Goal: Task Accomplishment & Management: Manage account settings

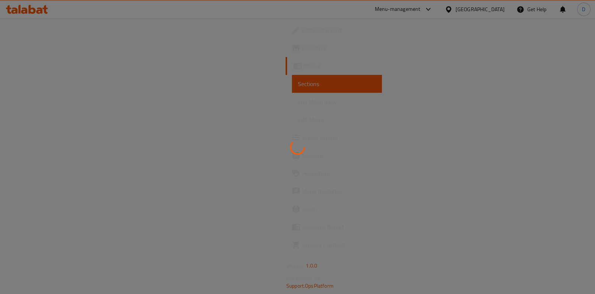
click at [354, 189] on div at bounding box center [297, 147] width 595 height 294
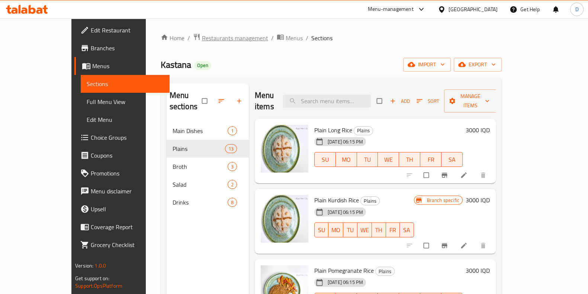
click at [202, 40] on span "Restaurants management" at bounding box center [235, 37] width 66 height 9
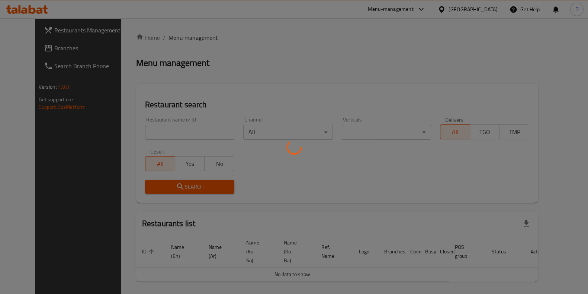
click at [161, 134] on div at bounding box center [294, 147] width 588 height 294
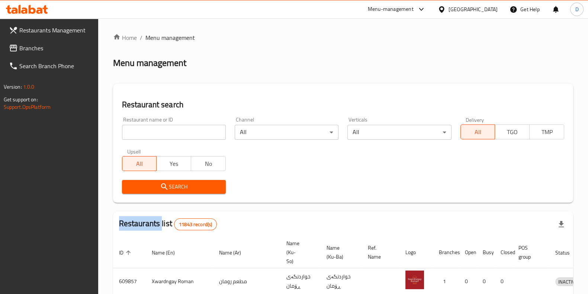
click at [161, 134] on div "Home / Menu management Menu management Restaurant search Restaurant name or ID …" at bounding box center [343, 274] width 460 height 483
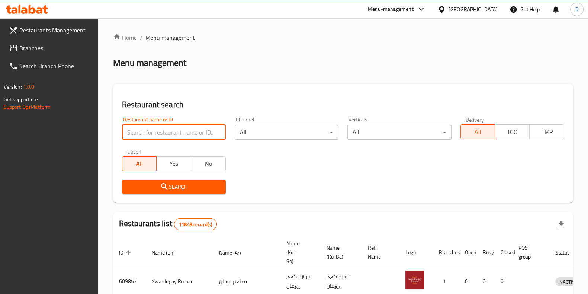
click at [161, 134] on input "search" at bounding box center [174, 132] width 104 height 15
type input "smart"
click button "Search" at bounding box center [174, 187] width 104 height 14
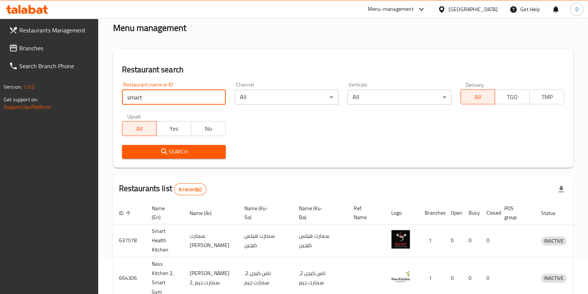
scroll to position [183, 0]
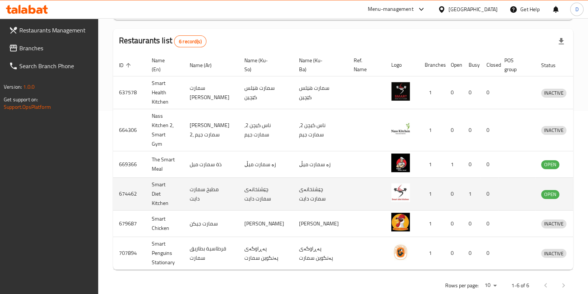
click at [576, 186] on td "enhanced table" at bounding box center [589, 194] width 26 height 33
click at [582, 191] on icon "enhanced table" at bounding box center [586, 194] width 8 height 6
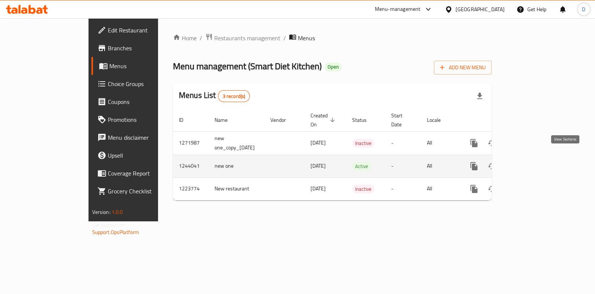
click at [533, 162] on icon "enhanced table" at bounding box center [528, 166] width 9 height 9
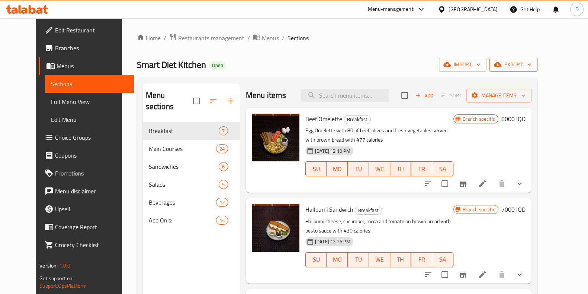
click at [538, 70] on button "export" at bounding box center [514, 65] width 48 height 14
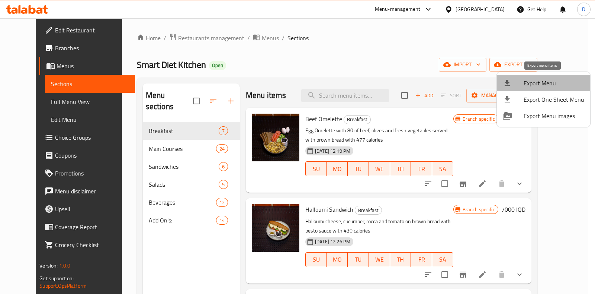
click at [558, 86] on span "Export Menu" at bounding box center [554, 83] width 61 height 9
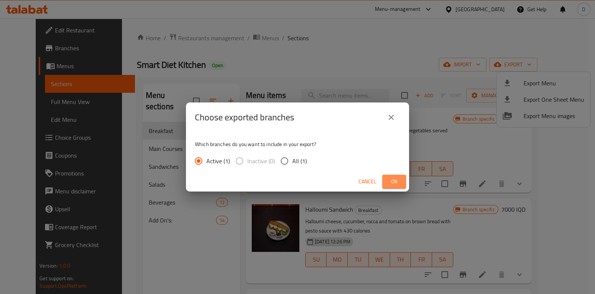
click at [397, 180] on span "Ok" at bounding box center [395, 181] width 12 height 9
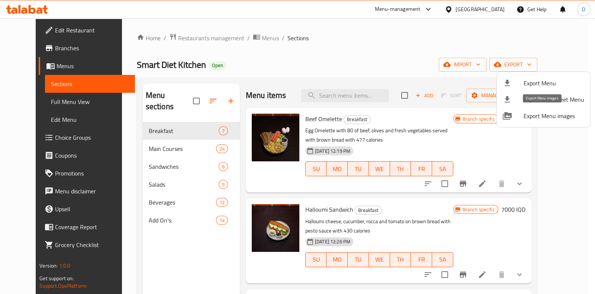
click at [541, 114] on span "Export Menu images" at bounding box center [554, 115] width 61 height 9
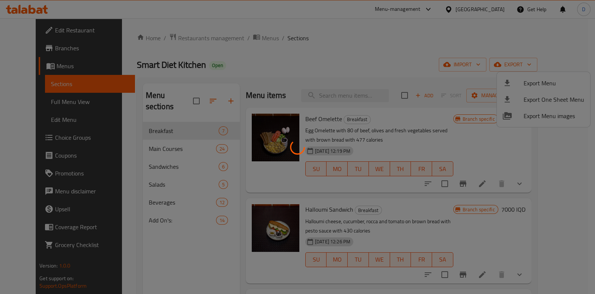
drag, startPoint x: 262, startPoint y: 148, endPoint x: 258, endPoint y: 151, distance: 5.0
click at [258, 151] on div at bounding box center [297, 147] width 595 height 294
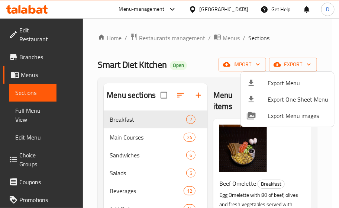
click at [93, 191] on div at bounding box center [169, 104] width 339 height 208
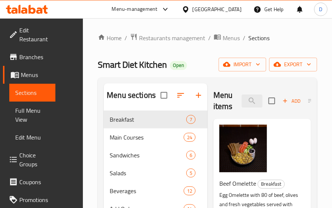
click at [97, 195] on div "Home / Restaurants management / Menus / Sections Smart Diet Kitchen Open import…" at bounding box center [207, 165] width 249 height 294
click at [283, 142] on div "Beef Omelette Breakfast Egg Omelette with 80 of beef, olives and fresh vegetabl…" at bounding box center [263, 198] width 92 height 152
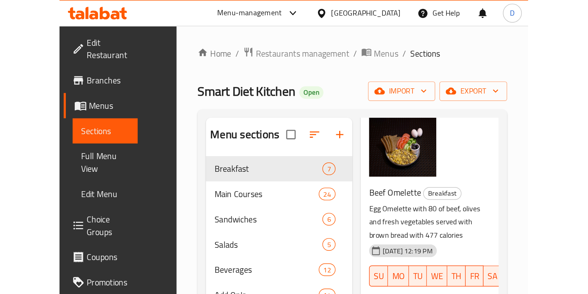
scroll to position [21, 0]
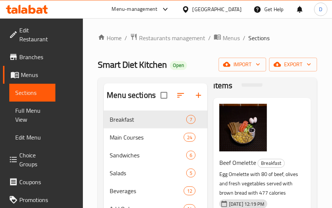
click at [243, 195] on p "Egg Omelette with 80 of beef, olives and fresh vegetables served with brown bre…" at bounding box center [260, 184] width 80 height 28
